Goal: Task Accomplishment & Management: Manage account settings

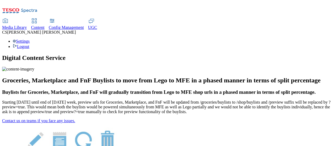
click at [326, 39] on div "Settings Logout" at bounding box center [168, 44] width 332 height 10
click at [30, 39] on link "Settings" at bounding box center [21, 41] width 17 height 5
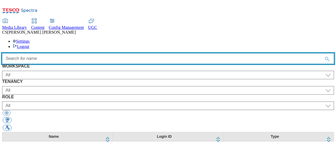
click at [141, 53] on input "Accessible label text" at bounding box center [168, 58] width 332 height 11
type input "manish"
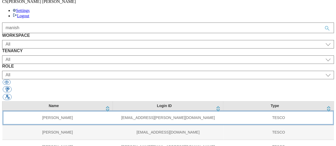
scroll to position [32, 0]
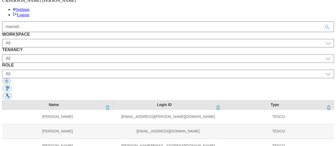
select select "UGC"
select select "ghs-roi"
select select "ugc_admin"
select select "UGC"
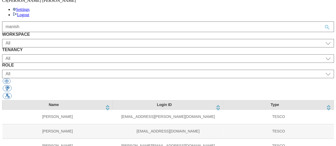
select select "ghs-[GEOGRAPHIC_DATA]"
select select "ugc_admin"
select select "UGC"
select select "clubcard-boost-[GEOGRAPHIC_DATA]"
select select "ugc_admin"
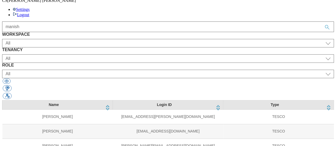
select select "Media"
select select "flare-test"
select select "media_admin"
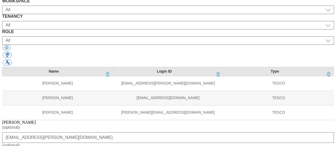
scroll to position [72, 0]
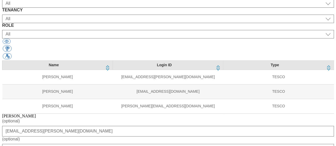
select select "All"
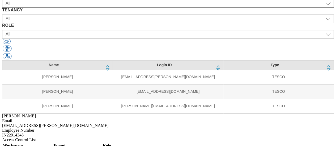
scroll to position [32, 0]
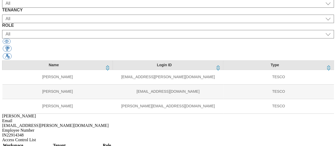
select select "UGC"
select select "ghs-roi"
select select "ugc_admin"
select select "UGC"
select select "ghs-[GEOGRAPHIC_DATA]"
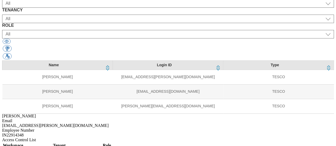
select select "ugc_admin"
select select "UGC"
select select "clubcard-boost-[GEOGRAPHIC_DATA]"
select select "ugc_admin"
select select "Media"
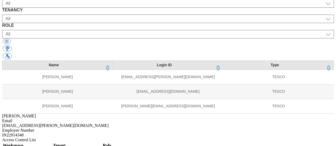
select select "media_admin"
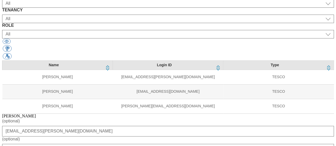
select select "ALL"
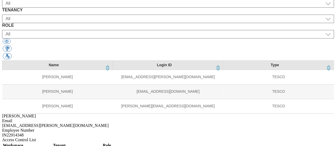
scroll to position [32, 0]
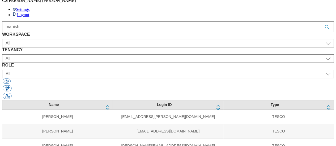
click at [138, 120] on div "Name Login ID Type [PERSON_NAME] [PERSON_NAME][EMAIL_ADDRESS][PERSON_NAME][DOMA…" at bounding box center [168, 126] width 332 height 53
click at [149, 122] on div "Name Login ID Type [PERSON_NAME] [PERSON_NAME][EMAIL_ADDRESS][PERSON_NAME][DOMA…" at bounding box center [168, 126] width 332 height 53
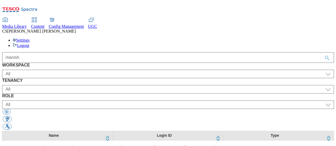
scroll to position [0, 0]
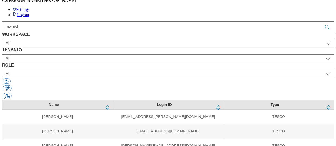
drag, startPoint x: 248, startPoint y: 141, endPoint x: 245, endPoint y: 141, distance: 3.2
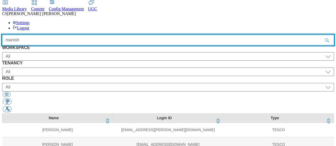
drag, startPoint x: 105, startPoint y: 15, endPoint x: 71, endPoint y: 15, distance: 34.0
click at [71, 35] on div "manish" at bounding box center [168, 40] width 332 height 11
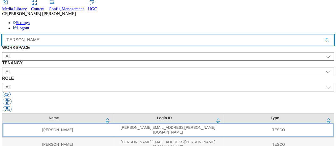
type input "[PERSON_NAME]"
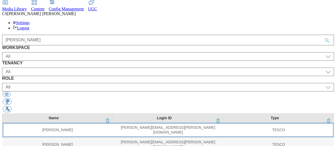
click at [156, 123] on td "[PERSON_NAME][EMAIL_ADDRESS][PERSON_NAME][DOMAIN_NAME]" at bounding box center [168, 130] width 111 height 15
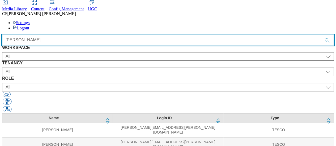
drag, startPoint x: 123, startPoint y: 14, endPoint x: 89, endPoint y: 18, distance: 34.9
click at [89, 35] on div "[PERSON_NAME]" at bounding box center [168, 40] width 332 height 11
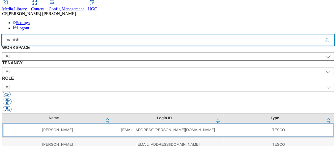
type input "manish"
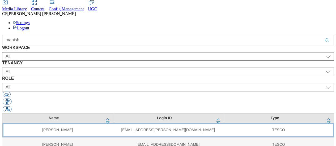
click at [113, 123] on td "[EMAIL_ADDRESS][PERSON_NAME][DOMAIN_NAME]" at bounding box center [168, 130] width 111 height 15
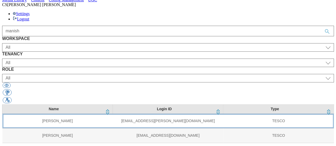
scroll to position [32, 0]
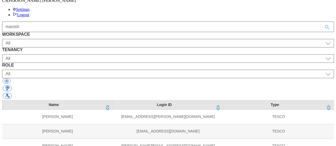
select select "UGC"
select select "clubcard-boost-[GEOGRAPHIC_DATA]"
select select "ugc_admin"
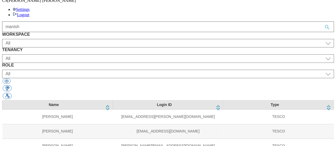
select select "UGC"
select select "ghs-[GEOGRAPHIC_DATA]"
select select "ugc_admin"
select select "UGC"
select select "ghs-roi"
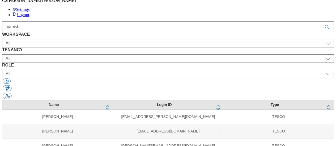
select select "ugc_admin"
select select "Media"
select select "ALL"
select select "media_admin"
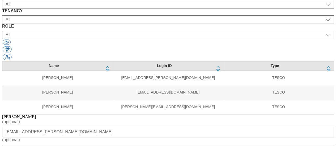
scroll to position [72, 0]
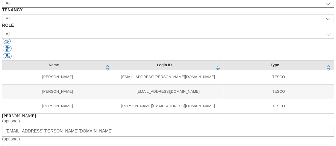
select select "All"
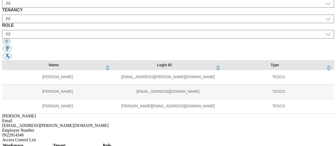
scroll to position [32, 0]
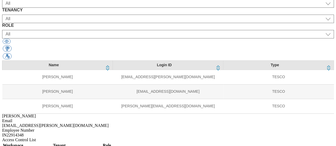
select select "UGC"
select select "clubcard-boost-[GEOGRAPHIC_DATA]"
select select "ugc_admin"
select select "UGC"
select select "ghs-[GEOGRAPHIC_DATA]"
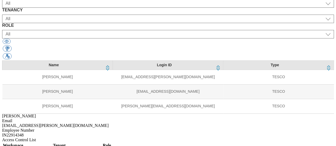
select select "ugc_admin"
select select "UGC"
select select "ghs-roi"
select select "ugc_admin"
select select "Media"
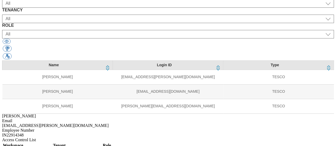
select select "media_admin"
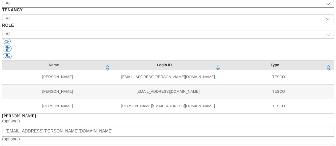
select select "ALL"
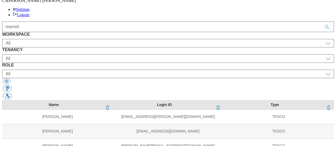
select select "UGC"
select select "clubcard-boost-[GEOGRAPHIC_DATA]"
select select "ugc_admin"
select select "UGC"
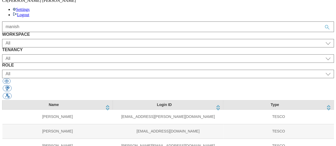
select select "ghs-[GEOGRAPHIC_DATA]"
select select "ugc_admin"
select select "UGC"
select select "ghs-roi"
select select "ugc_admin"
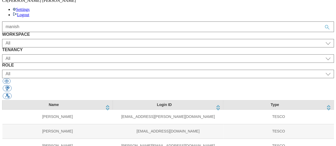
select select "Media"
select select "ALL"
select select "media_admin"
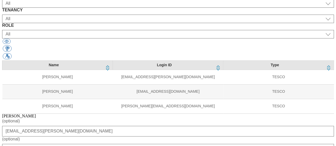
click at [52, 86] on div "Name Login ID Type [PERSON_NAME] [PERSON_NAME][EMAIL_ADDRESS][PERSON_NAME][DOMA…" at bounding box center [168, 87] width 332 height 53
select select "all"
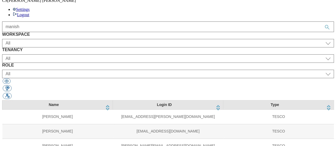
select select "UGC"
select select "clubcard-boost-[GEOGRAPHIC_DATA]"
select select "ugc_admin"
select select "UGC"
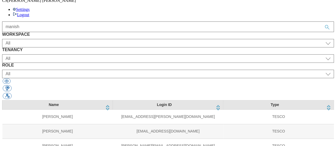
select select "ghs-[GEOGRAPHIC_DATA]"
select select "ugc_admin"
select select "UGC"
select select "ghs-roi"
select select "ugc_admin"
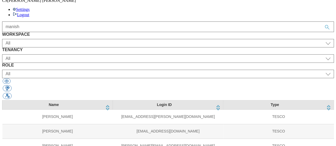
select select "Media"
select select "all"
select select "media_admin"
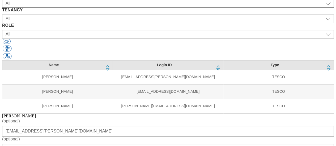
select select "TEST"
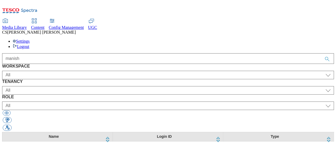
scroll to position [0, 0]
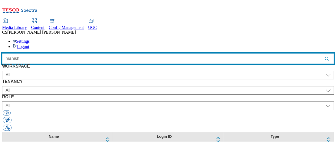
drag, startPoint x: 114, startPoint y: 33, endPoint x: 82, endPoint y: 32, distance: 31.9
click at [82, 53] on div "manish" at bounding box center [168, 58] width 332 height 11
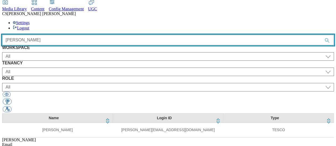
drag, startPoint x: 91, startPoint y: 14, endPoint x: 82, endPoint y: 13, distance: 8.9
click at [82, 35] on div "[PERSON_NAME]" at bounding box center [168, 40] width 332 height 11
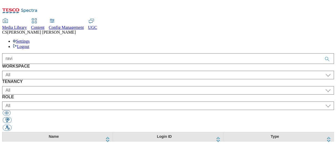
scroll to position [0, 0]
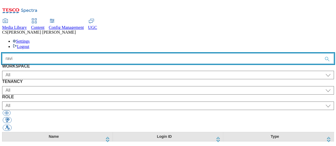
drag, startPoint x: 104, startPoint y: 35, endPoint x: 75, endPoint y: 32, distance: 28.9
click at [75, 53] on div "ravi" at bounding box center [168, 58] width 332 height 11
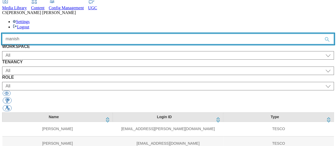
scroll to position [27, 0]
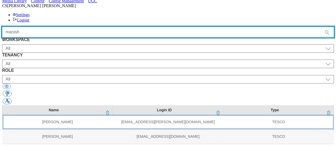
type input "manish"
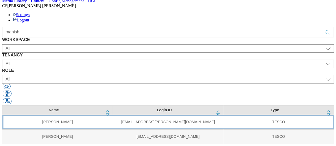
click at [113, 115] on td "[EMAIL_ADDRESS][PERSON_NAME][DOMAIN_NAME]" at bounding box center [168, 122] width 111 height 15
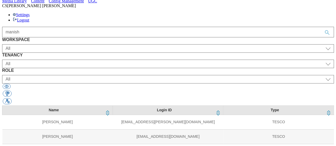
select select "UGC"
select select "ghs-roi"
select select "ugc_admin"
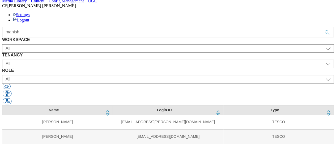
select select "UGC"
select select "ghs-[GEOGRAPHIC_DATA]"
select select "ugc_admin"
select select "UGC"
select select "clubcard-boost-[GEOGRAPHIC_DATA]"
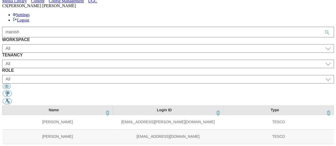
select select "ugc_admin"
select select "Media"
select select "TEST"
select select "media_admin"
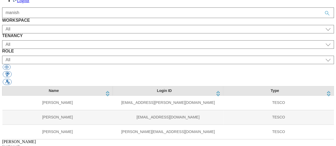
scroll to position [72, 0]
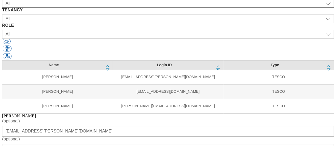
select select "flare-test"
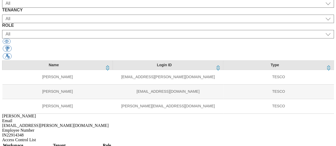
scroll to position [32, 0]
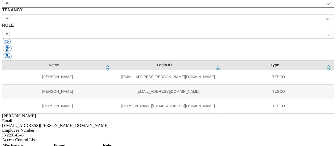
select select "UGC"
select select "ghs-roi"
select select "ugc_admin"
select select "UGC"
select select "ghs-[GEOGRAPHIC_DATA]"
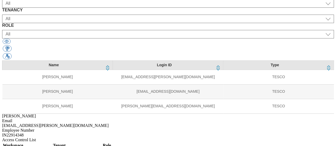
select select "ugc_admin"
select select "UGC"
select select "clubcard-boost-[GEOGRAPHIC_DATA]"
select select "ugc_admin"
select select "Media"
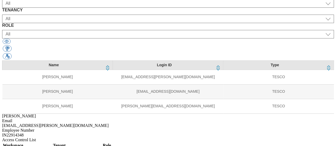
select select "flare-test"
select select "media_admin"
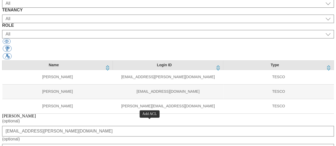
select select "Media"
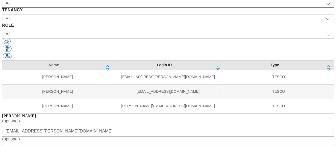
select select "media_admin"
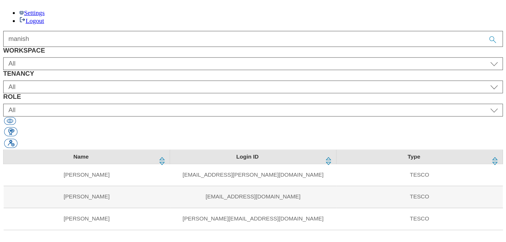
scroll to position [0, 0]
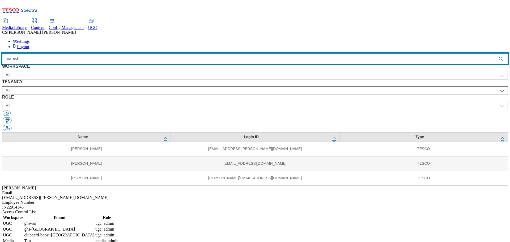
drag, startPoint x: 157, startPoint y: 35, endPoint x: 127, endPoint y: 32, distance: 29.9
click at [127, 53] on div "manish" at bounding box center [255, 58] width 506 height 11
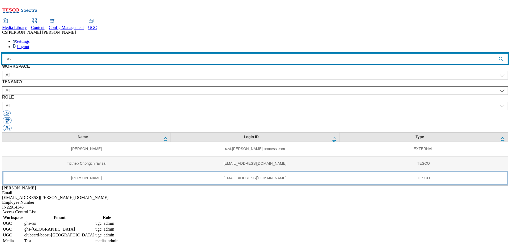
type input "ravi"
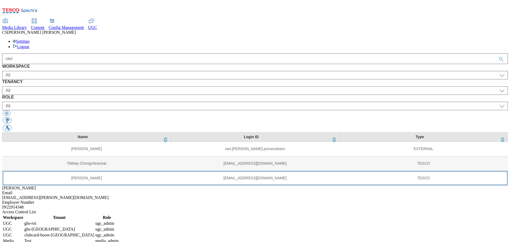
click at [171, 146] on td "[EMAIL_ADDRESS][DOMAIN_NAME]" at bounding box center [255, 178] width 169 height 15
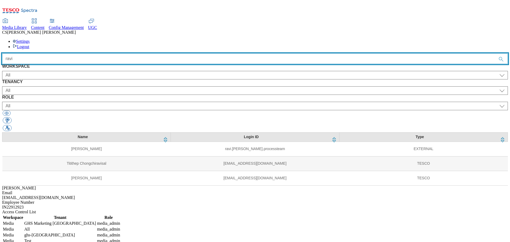
drag, startPoint x: 149, startPoint y: 33, endPoint x: 124, endPoint y: 31, distance: 25.6
click at [124, 53] on div "ravi" at bounding box center [255, 58] width 506 height 11
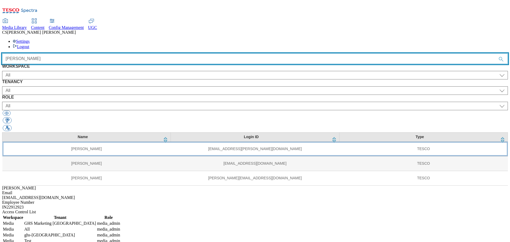
type input "[PERSON_NAME]"
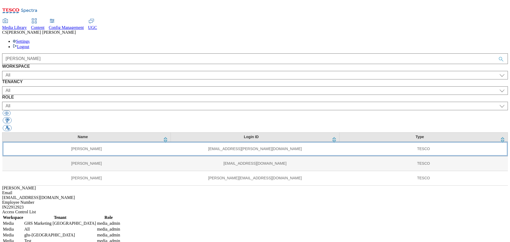
click at [80, 142] on td "[PERSON_NAME]" at bounding box center [86, 149] width 169 height 15
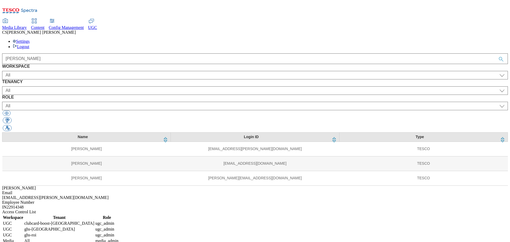
select select "UGC"
select select "clubcard-boost-[GEOGRAPHIC_DATA]"
select select "ugc_admin"
select select "UGC"
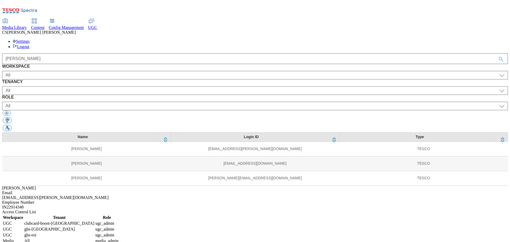
select select "ghs-[GEOGRAPHIC_DATA]"
select select "ugc_admin"
select select "UGC"
select select "ghs-roi"
select select "ugc_admin"
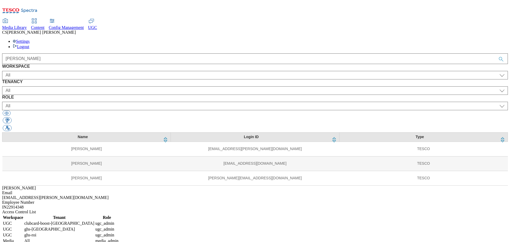
select select "Media"
select select "media_admin"
select select "Media"
select select "flare-test"
select select "media_admin"
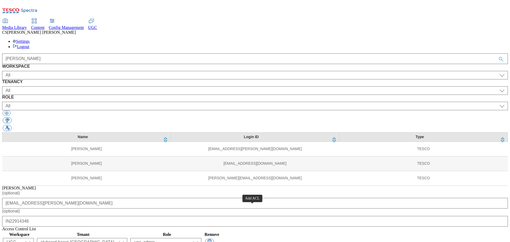
select select "Media"
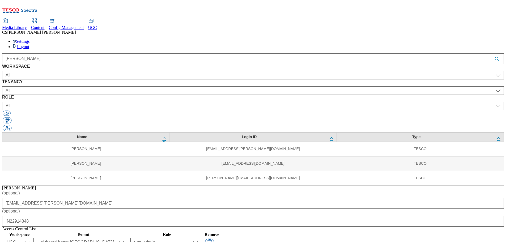
select select "flare-ghs-mktg"
select select "media_admin"
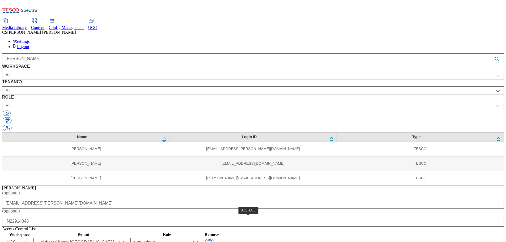
select select "Media"
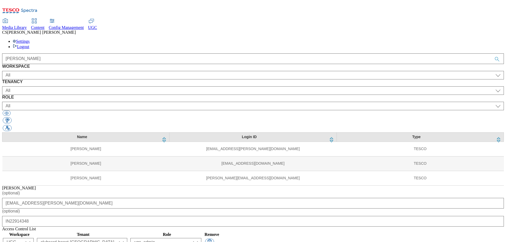
select select "media_admin"
select select "flare-mca-cz"
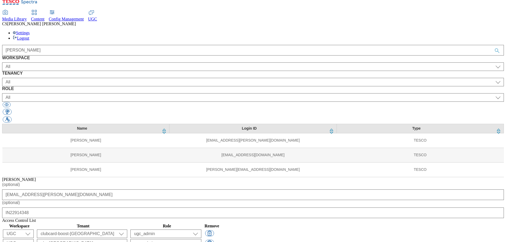
scroll to position [13, 0]
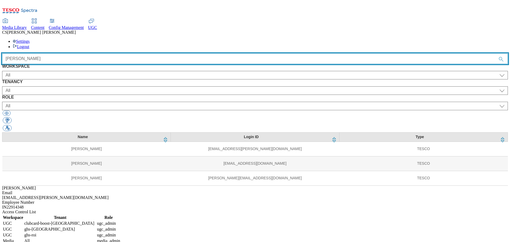
drag, startPoint x: 158, startPoint y: 32, endPoint x: 123, endPoint y: 30, distance: 34.6
click at [123, 53] on div "[PERSON_NAME]" at bounding box center [255, 58] width 506 height 11
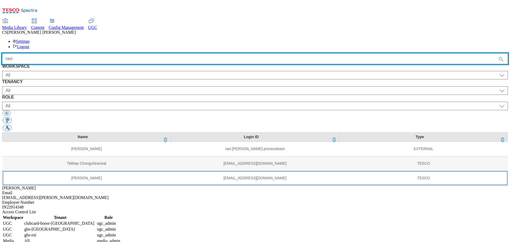
type input "ravi"
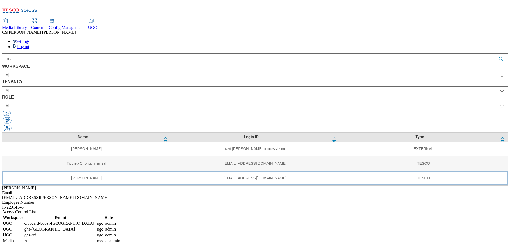
click at [171, 146] on td "[EMAIL_ADDRESS][DOMAIN_NAME]" at bounding box center [255, 178] width 169 height 15
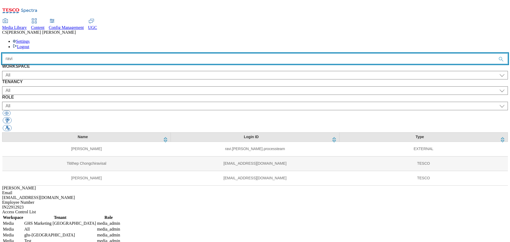
drag, startPoint x: 149, startPoint y: 33, endPoint x: 129, endPoint y: 32, distance: 19.4
click at [129, 53] on div "ravi" at bounding box center [255, 58] width 506 height 11
